Goal: Navigation & Orientation: Find specific page/section

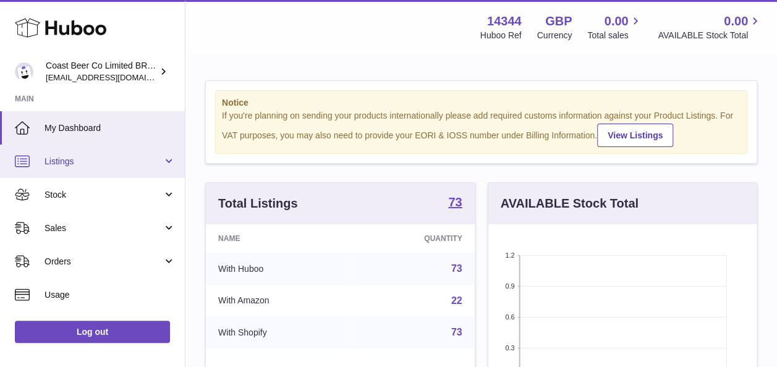
scroll to position [193, 268]
click at [95, 148] on link "Listings" at bounding box center [92, 161] width 185 height 33
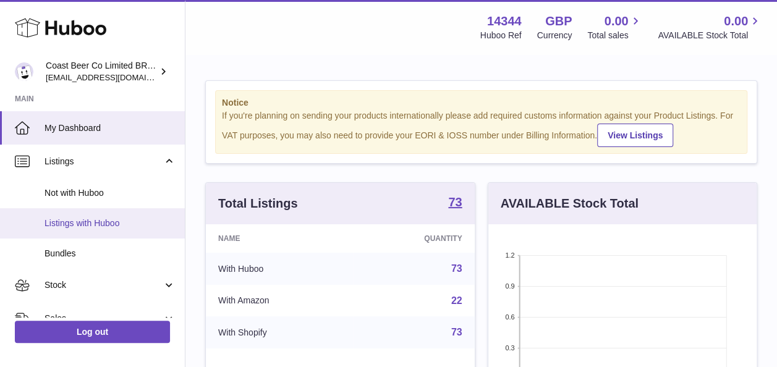
click at [123, 213] on link "Listings with Huboo" at bounding box center [92, 223] width 185 height 30
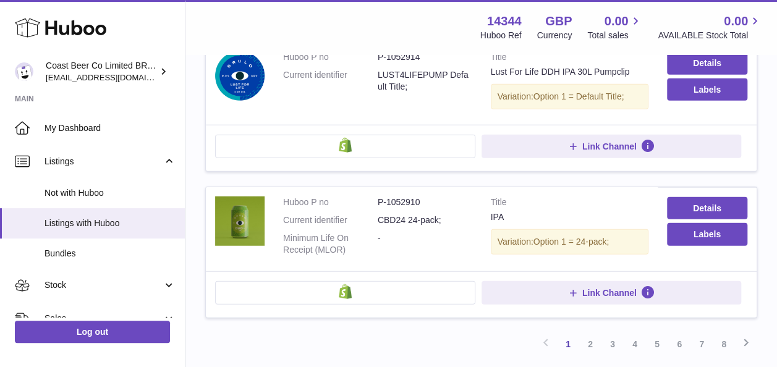
scroll to position [1479, 0]
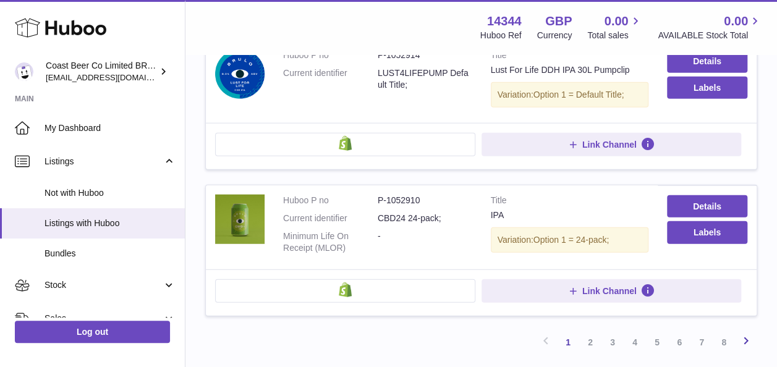
click at [747, 333] on icon at bounding box center [745, 340] width 15 height 15
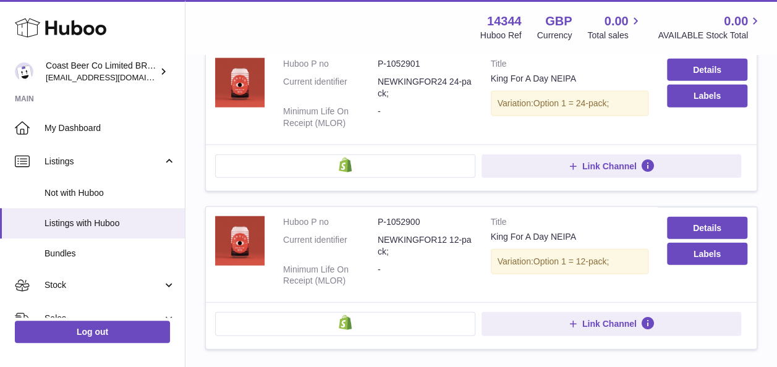
scroll to position [1447, 0]
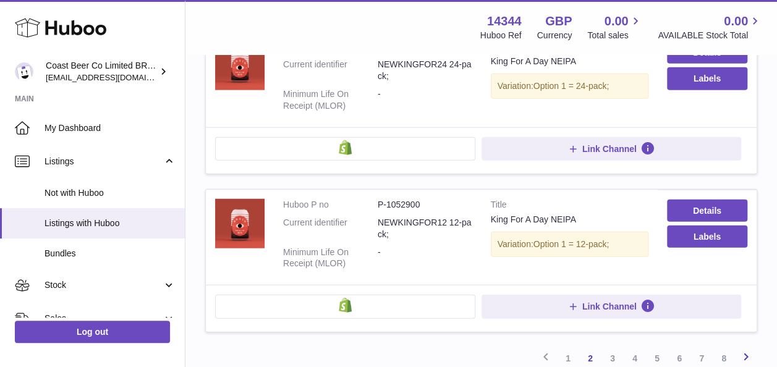
click at [745, 349] on icon at bounding box center [745, 356] width 15 height 15
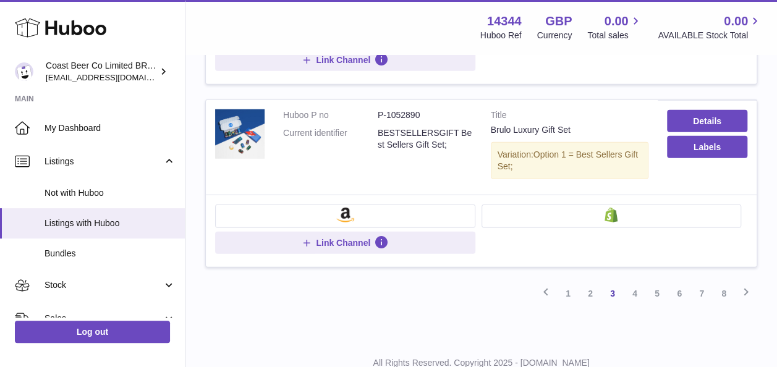
scroll to position [1657, 0]
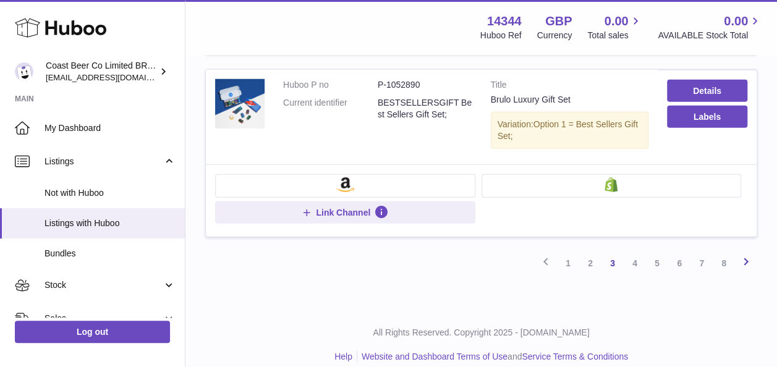
click at [748, 254] on icon at bounding box center [745, 261] width 15 height 15
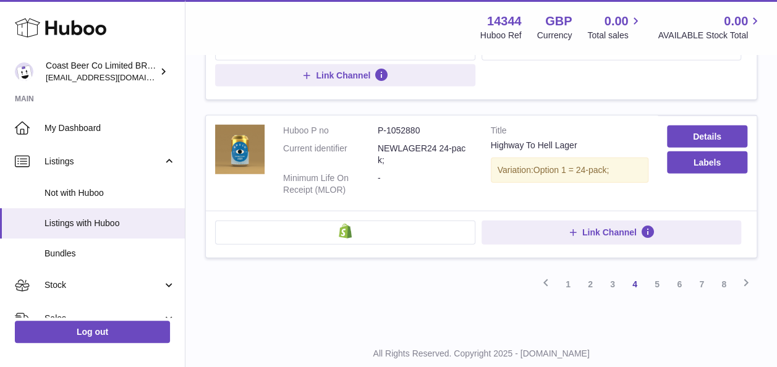
scroll to position [1540, 0]
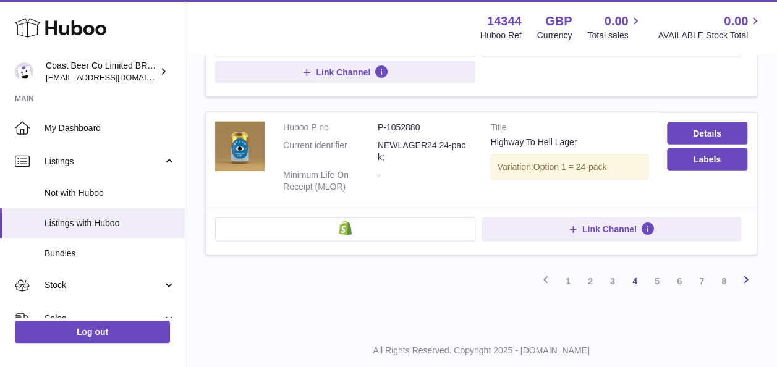
click at [748, 272] on icon at bounding box center [745, 279] width 15 height 15
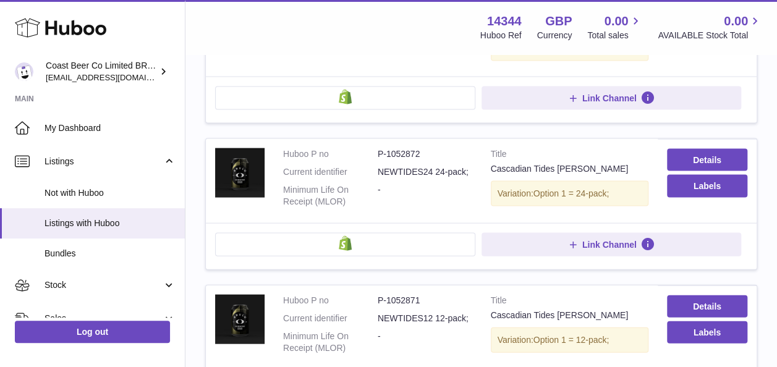
scroll to position [1590, 0]
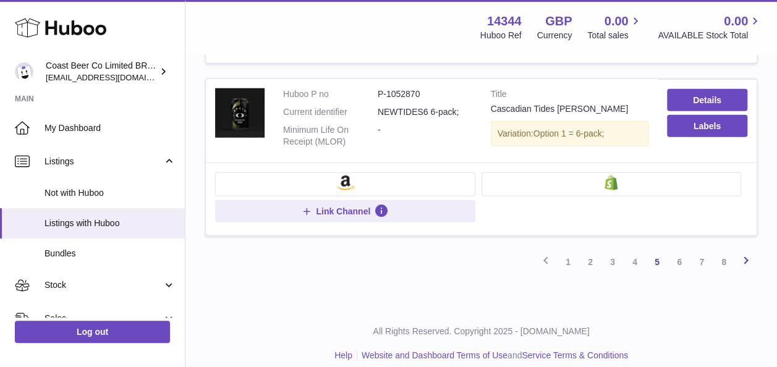
click at [744, 256] on link "Next" at bounding box center [746, 262] width 22 height 22
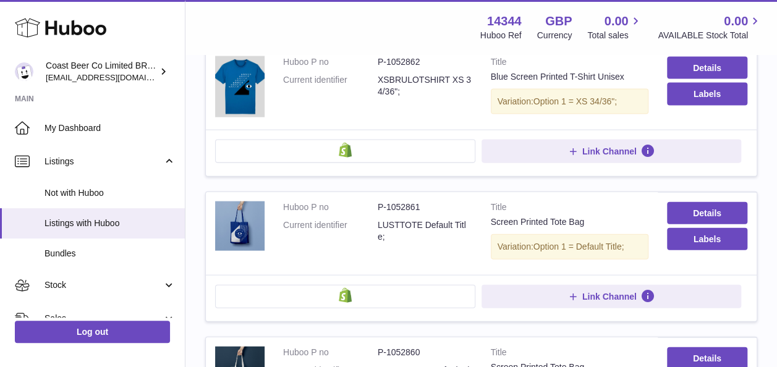
scroll to position [1525, 0]
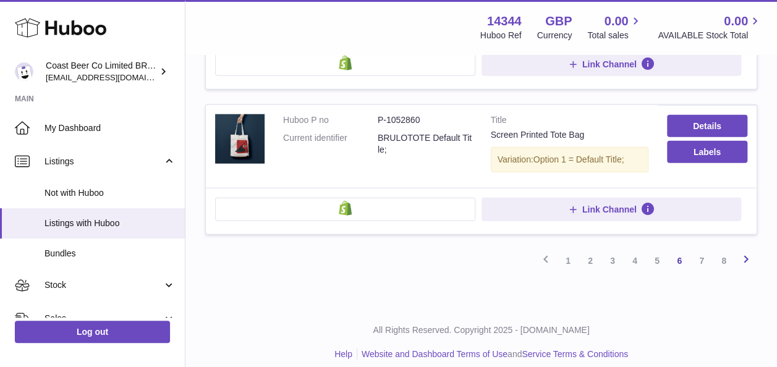
click at [749, 255] on icon at bounding box center [745, 259] width 15 height 15
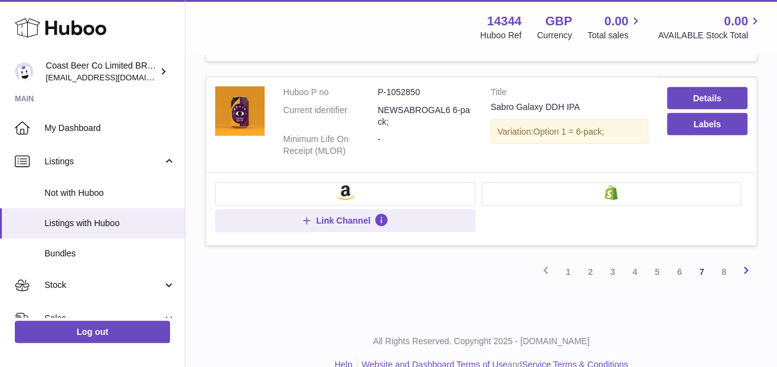
scroll to position [1613, 0]
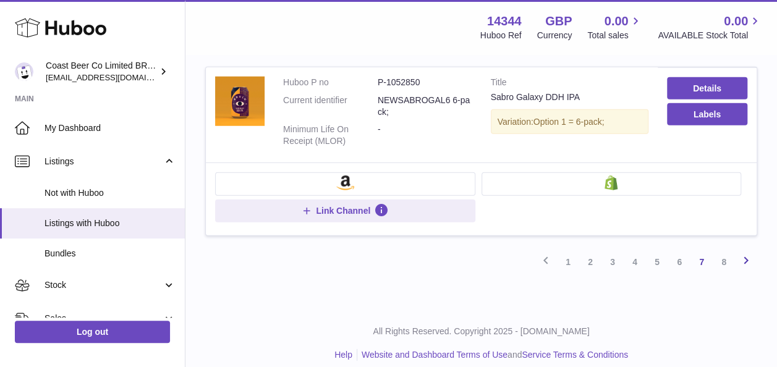
click at [745, 253] on icon at bounding box center [745, 260] width 15 height 15
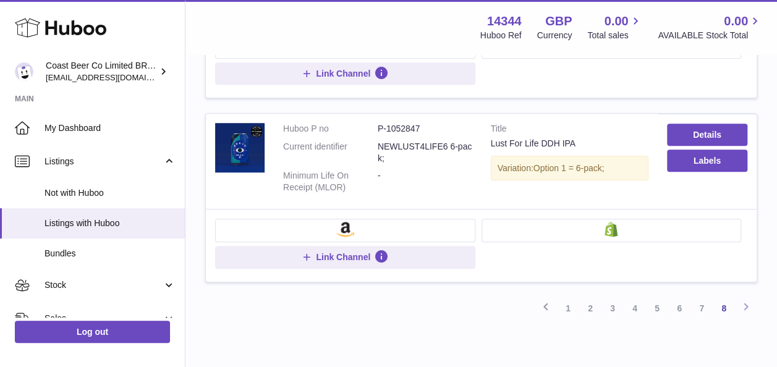
scroll to position [529, 0]
